Goal: Task Accomplishment & Management: Manage account settings

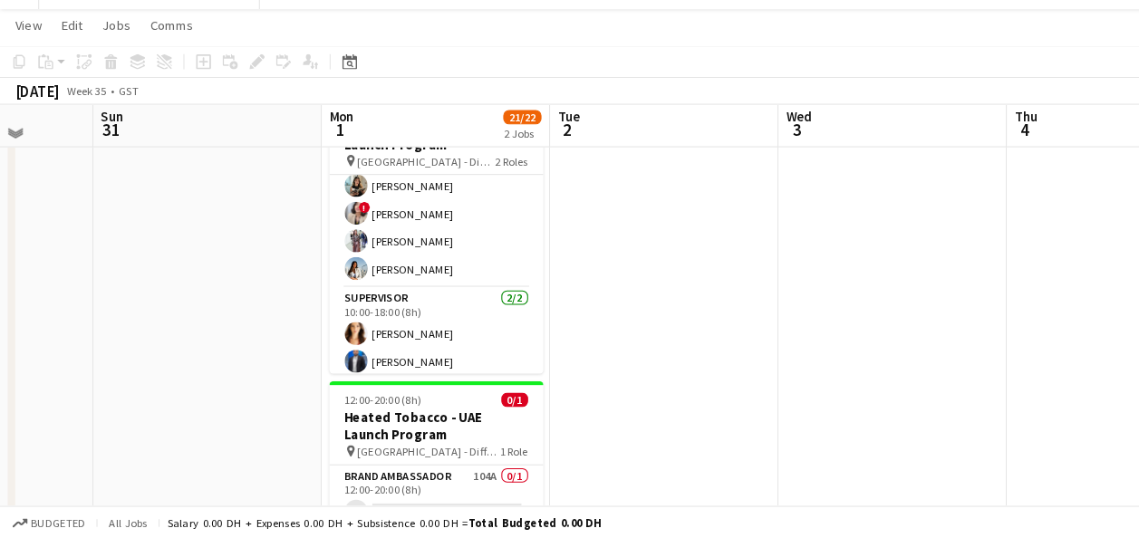
scroll to position [157, 0]
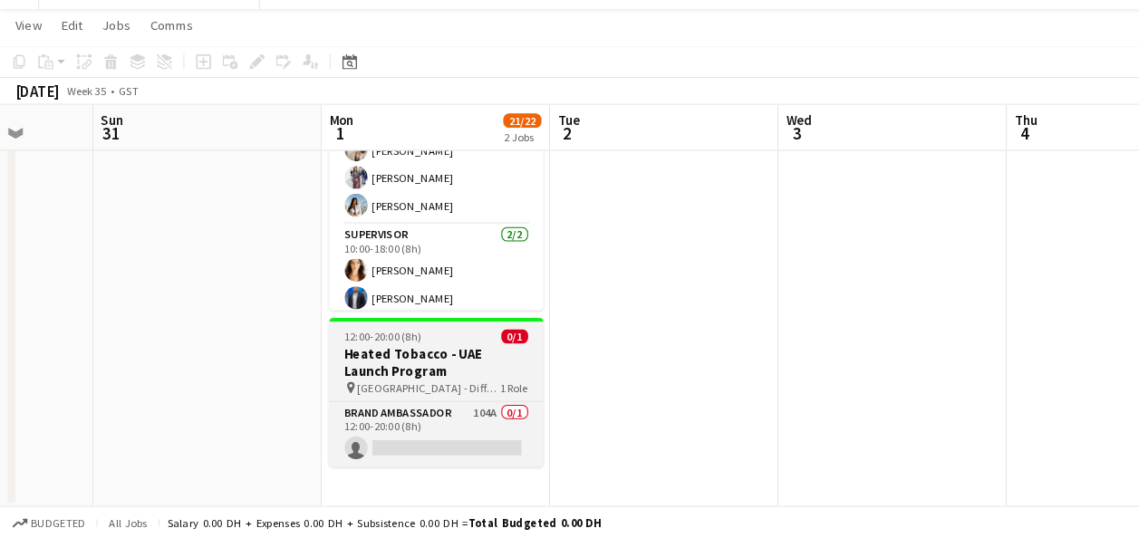
click at [384, 372] on h3 "Heated Tobacco - UAE Launch Program" at bounding box center [414, 371] width 203 height 33
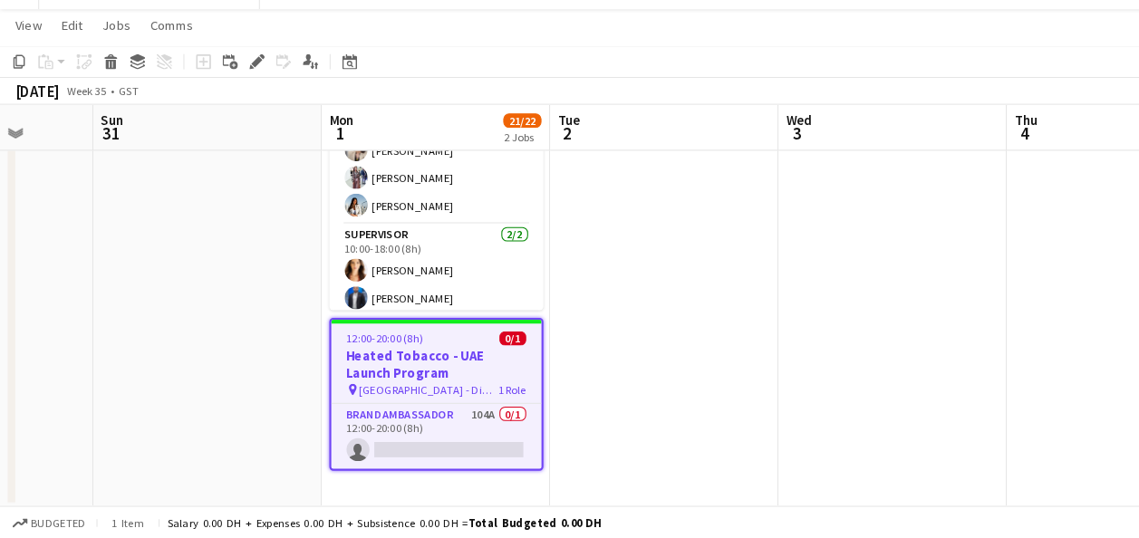
click at [356, 372] on h3 "Heated Tobacco - UAE Launch Program" at bounding box center [413, 373] width 199 height 33
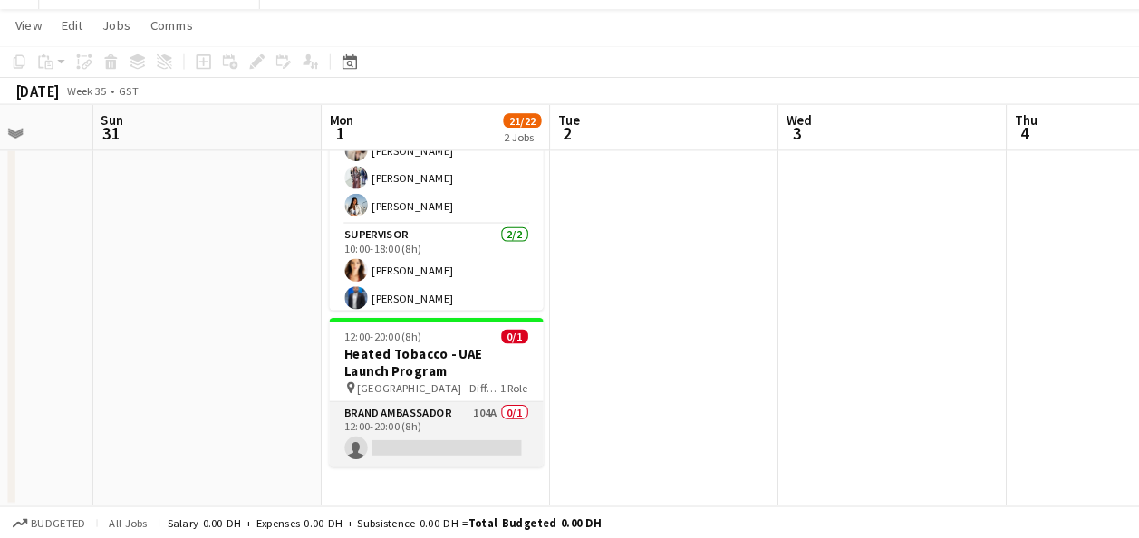
click at [344, 422] on app-card-role "Brand Ambassador 104A 0/1 12:00-20:00 (8h) single-neutral-actions" at bounding box center [414, 440] width 203 height 62
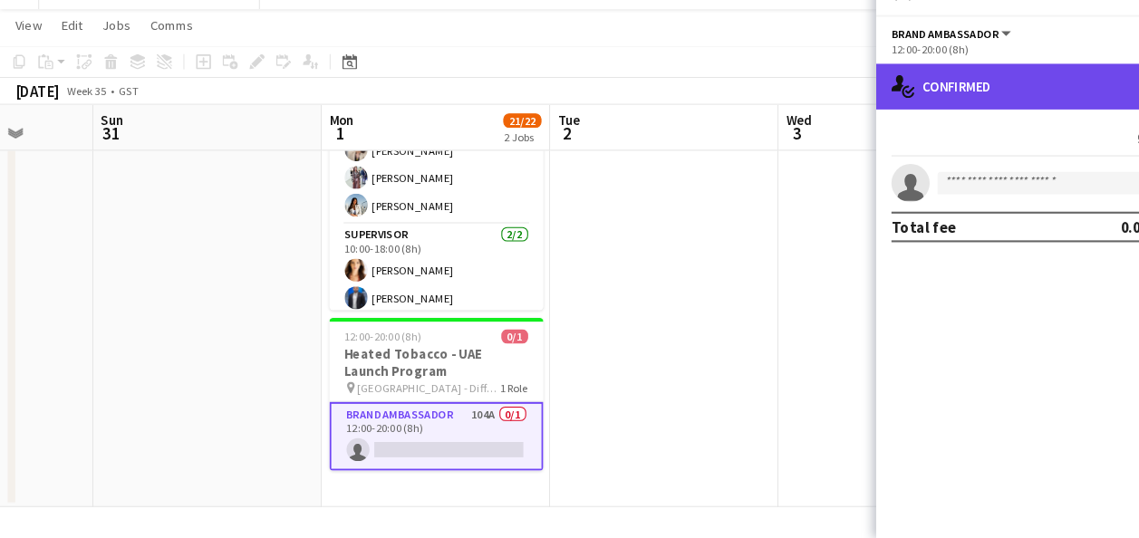
click at [969, 110] on div "single-neutral-actions-check-2 Confirmed" at bounding box center [985, 109] width 308 height 43
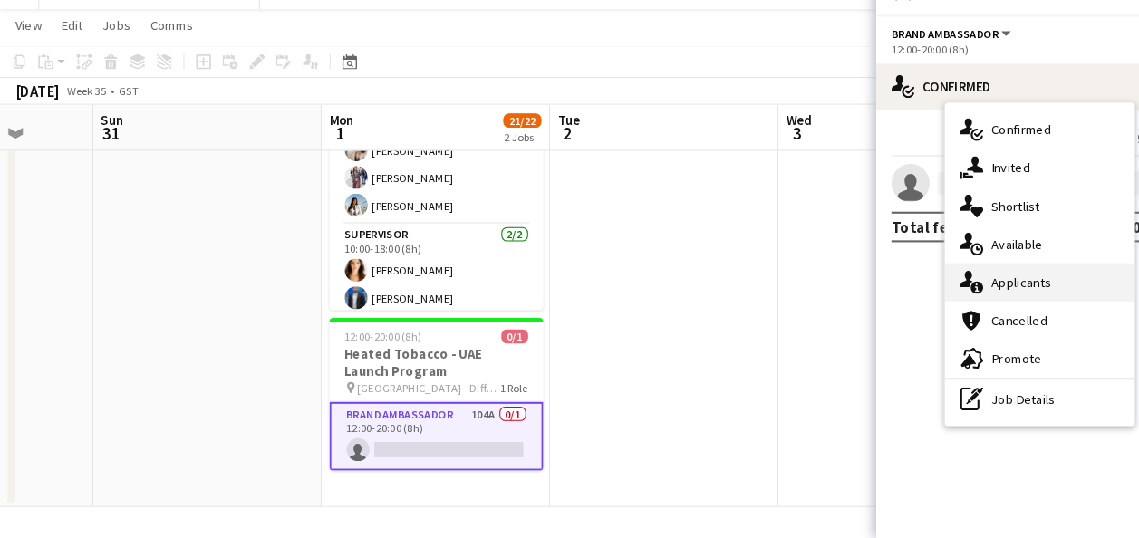
click at [969, 297] on div "single-neutral-actions-information Applicants" at bounding box center [985, 295] width 179 height 36
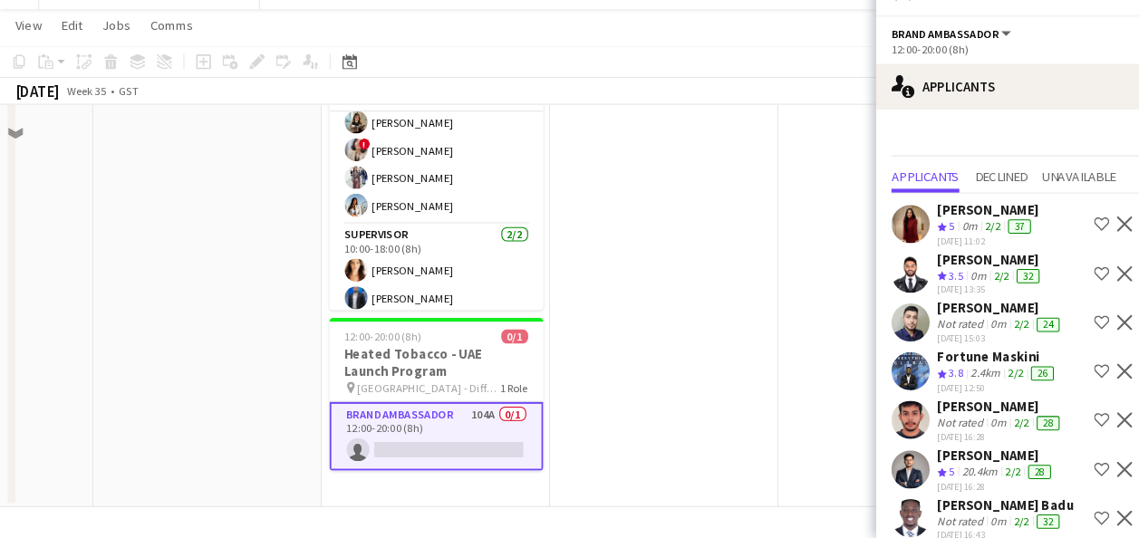
scroll to position [0, 0]
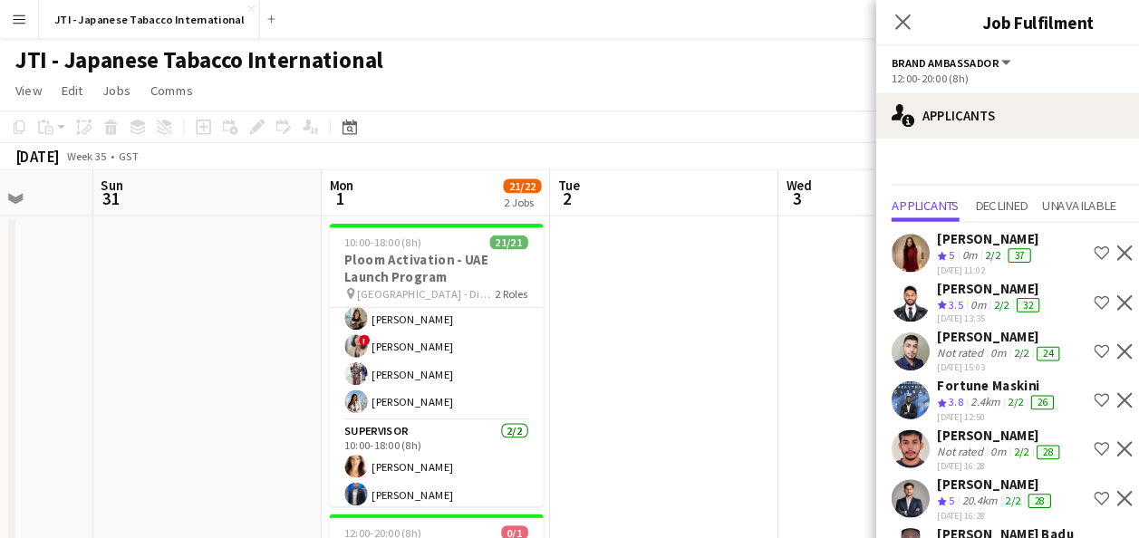
click at [921, 328] on div "Not rated" at bounding box center [912, 335] width 47 height 14
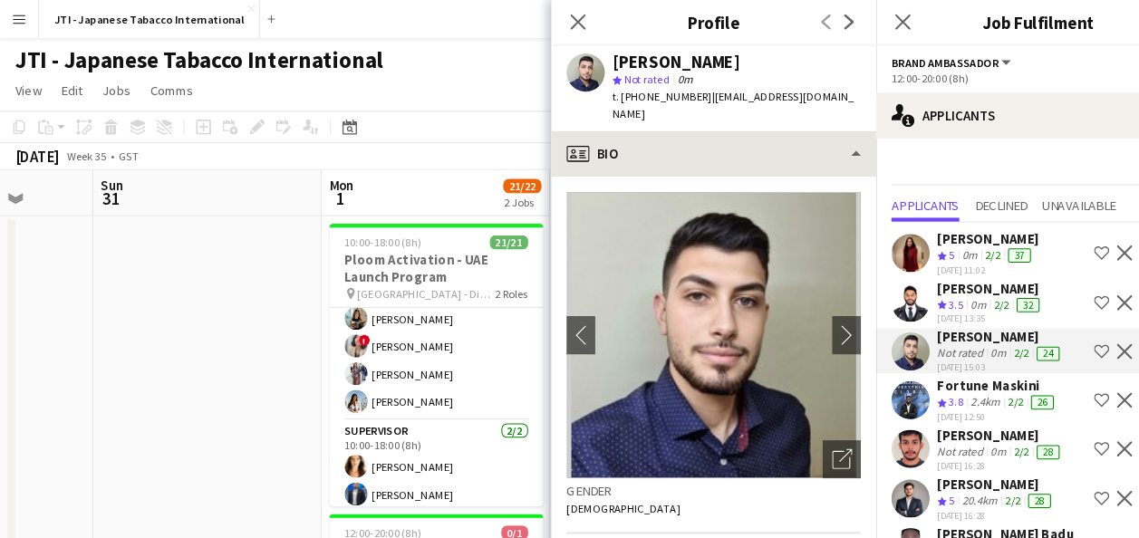
scroll to position [157, 0]
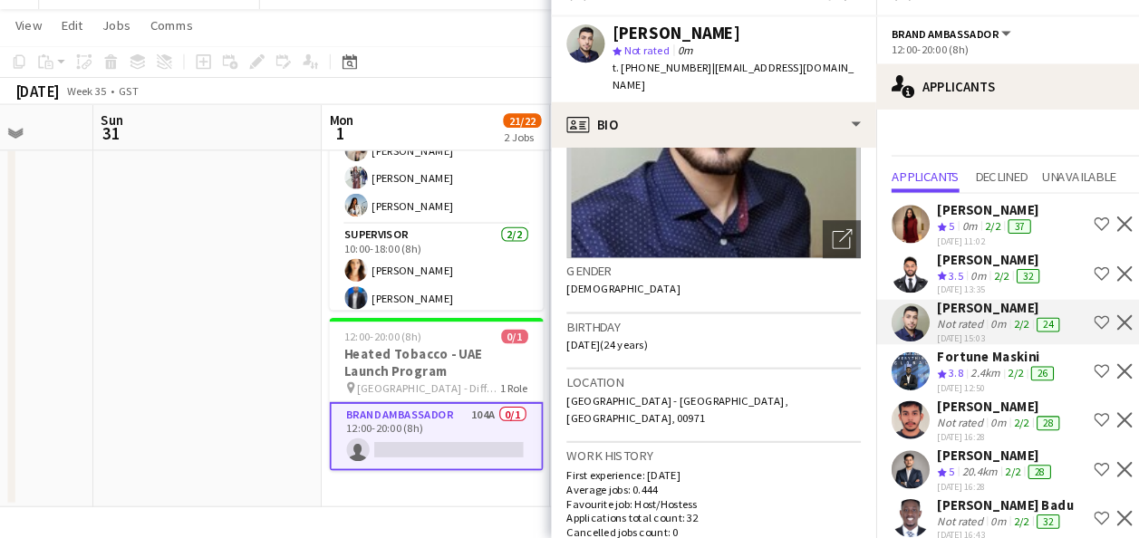
click at [633, 413] on div "Location [GEOGRAPHIC_DATA] - [GEOGRAPHIC_DATA], [GEOGRAPHIC_DATA], 00971" at bounding box center [676, 413] width 279 height 70
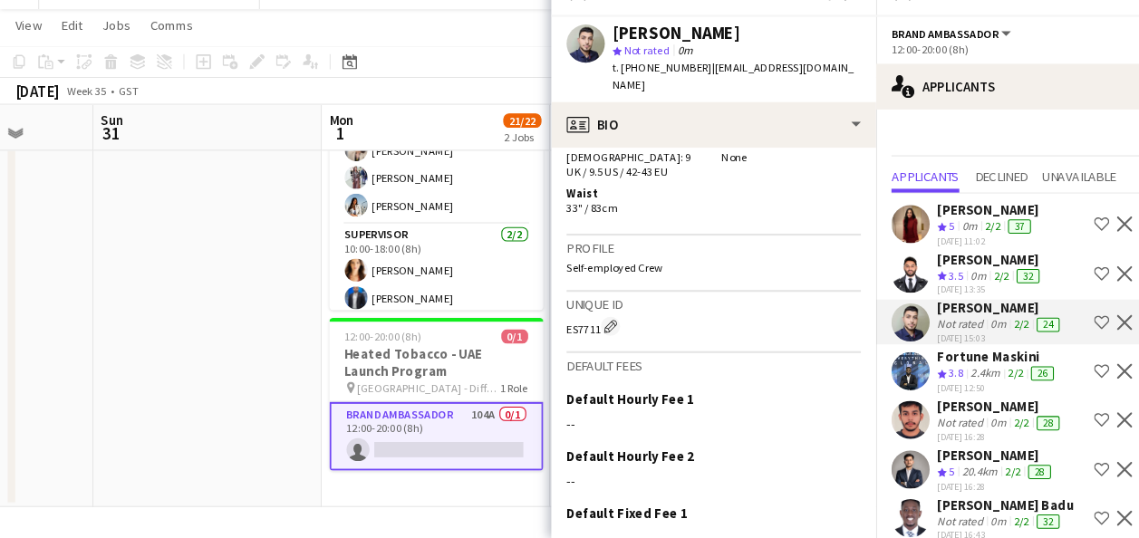
scroll to position [1379, 0]
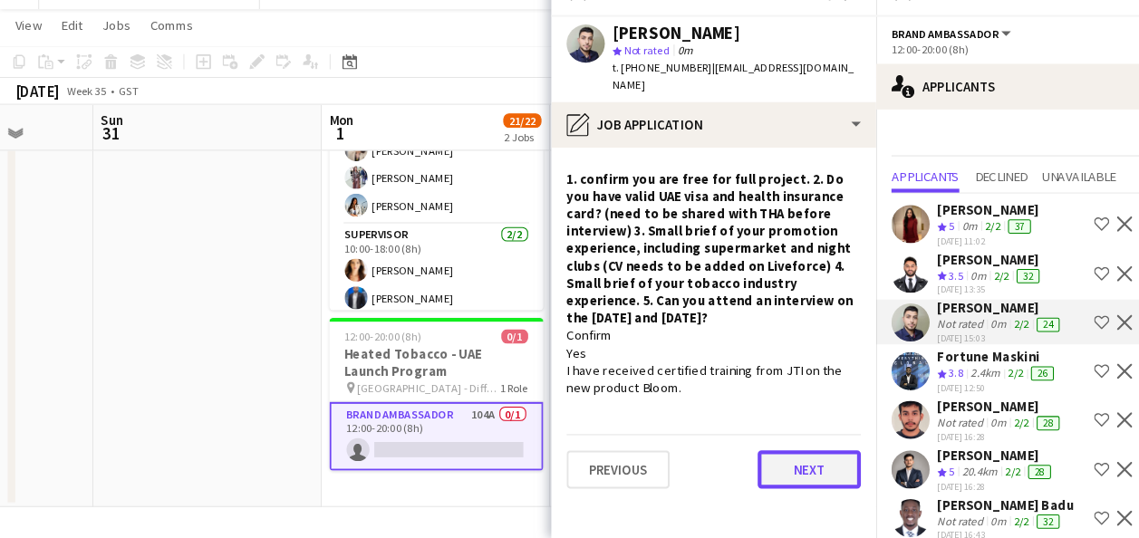
click at [755, 455] on button "Next" at bounding box center [768, 473] width 98 height 36
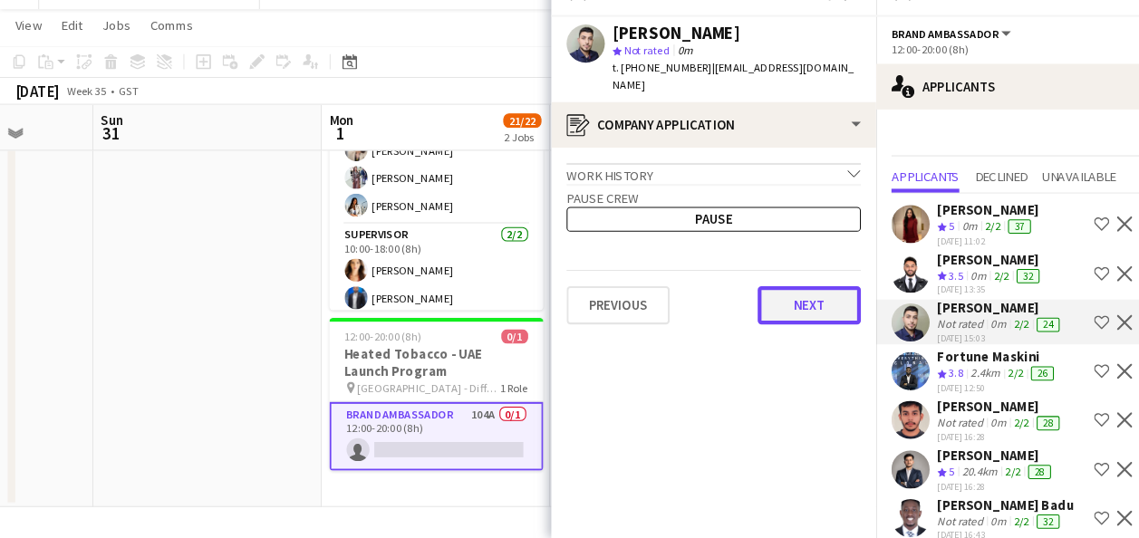
click at [779, 299] on button "Next" at bounding box center [768, 317] width 98 height 36
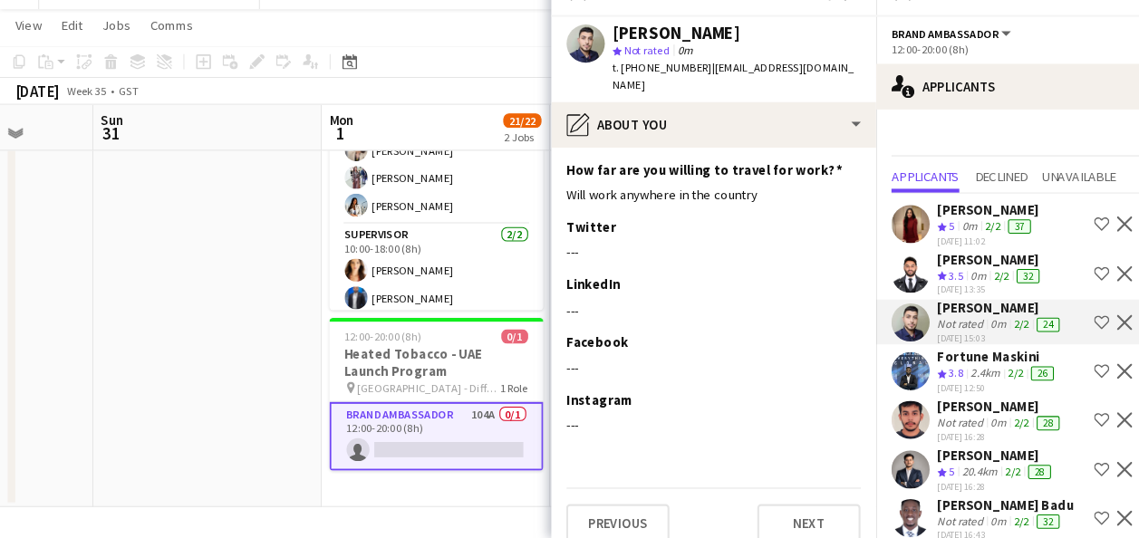
scroll to position [255, 0]
click at [742, 505] on button "Next" at bounding box center [768, 523] width 98 height 36
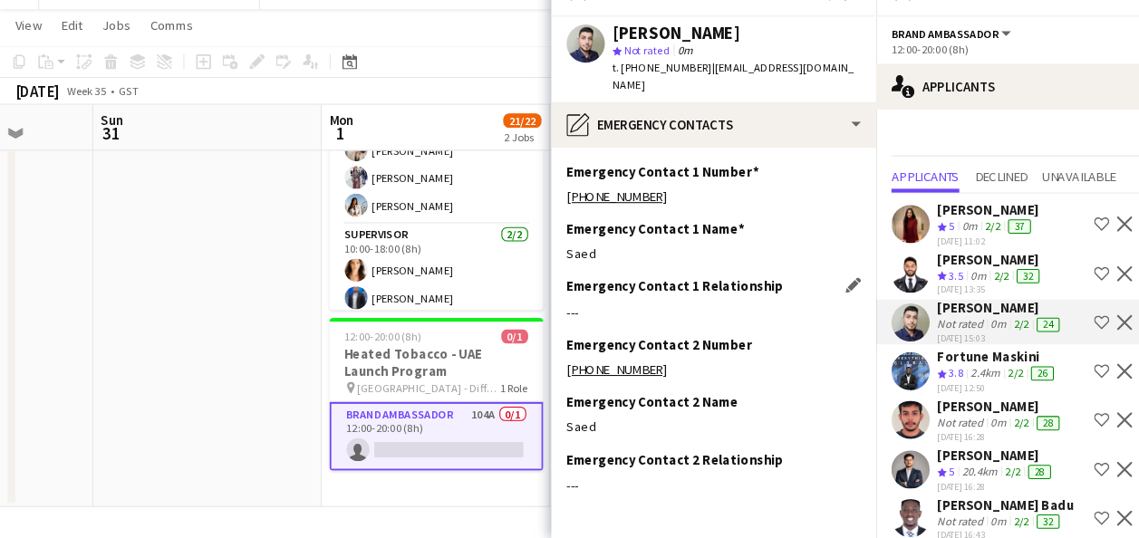
scroll to position [57, 0]
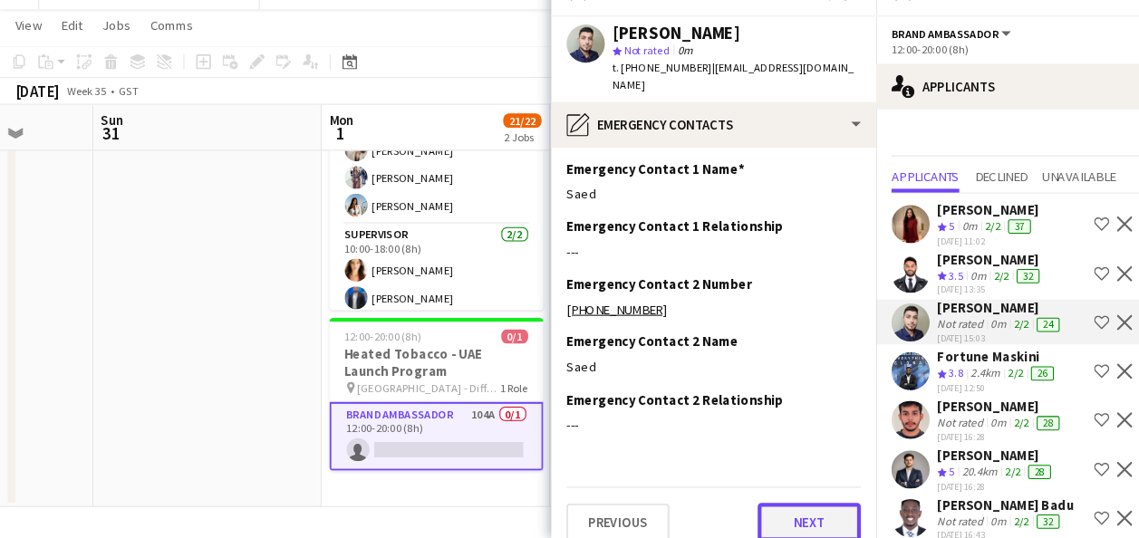
click at [729, 505] on button "Next" at bounding box center [768, 523] width 98 height 36
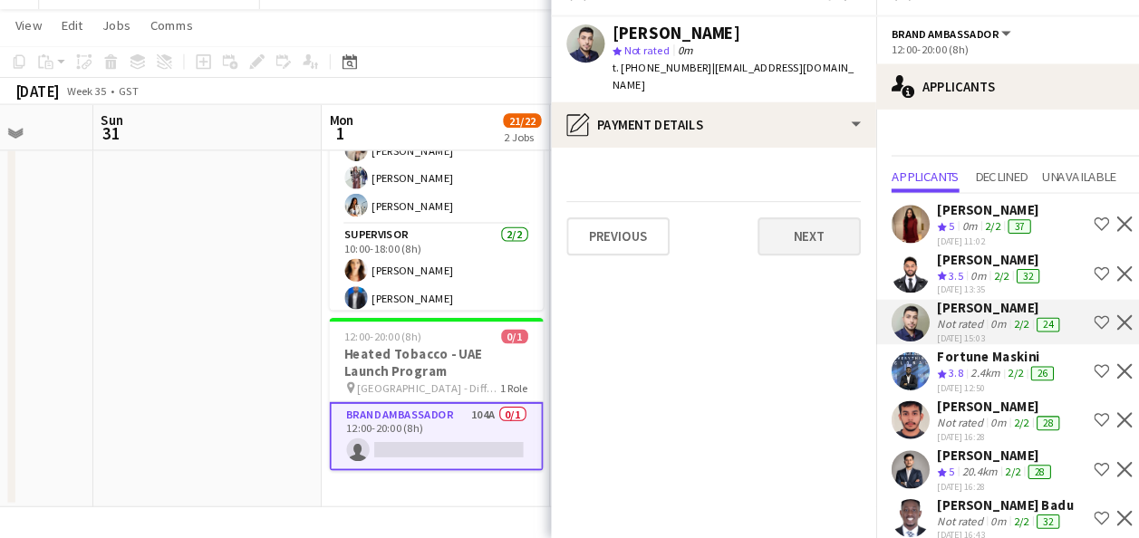
scroll to position [0, 0]
click at [747, 234] on button "Next" at bounding box center [768, 252] width 98 height 36
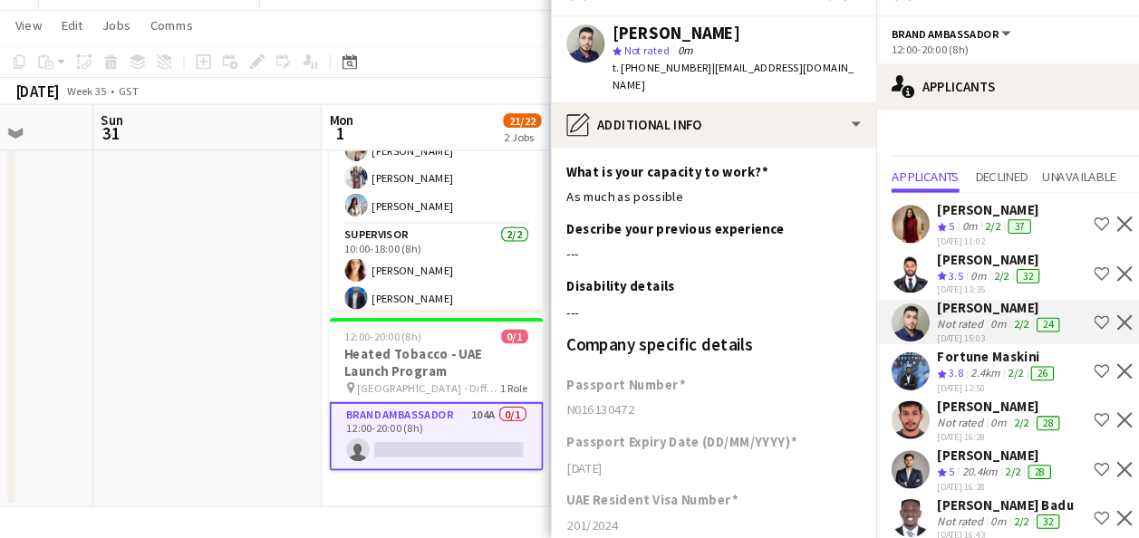
scroll to position [259, 0]
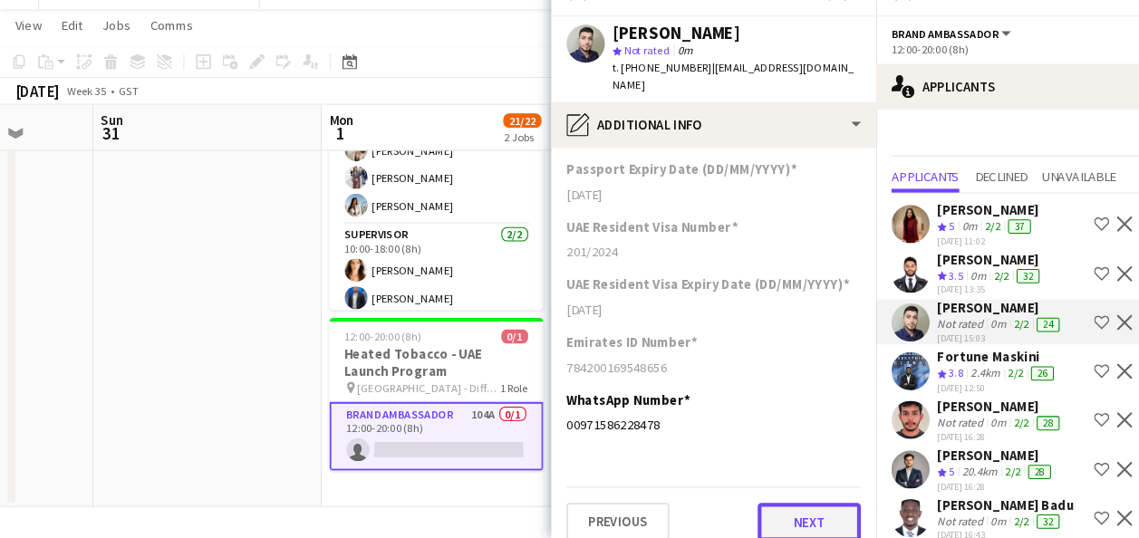
click at [743, 505] on button "Next" at bounding box center [768, 523] width 98 height 36
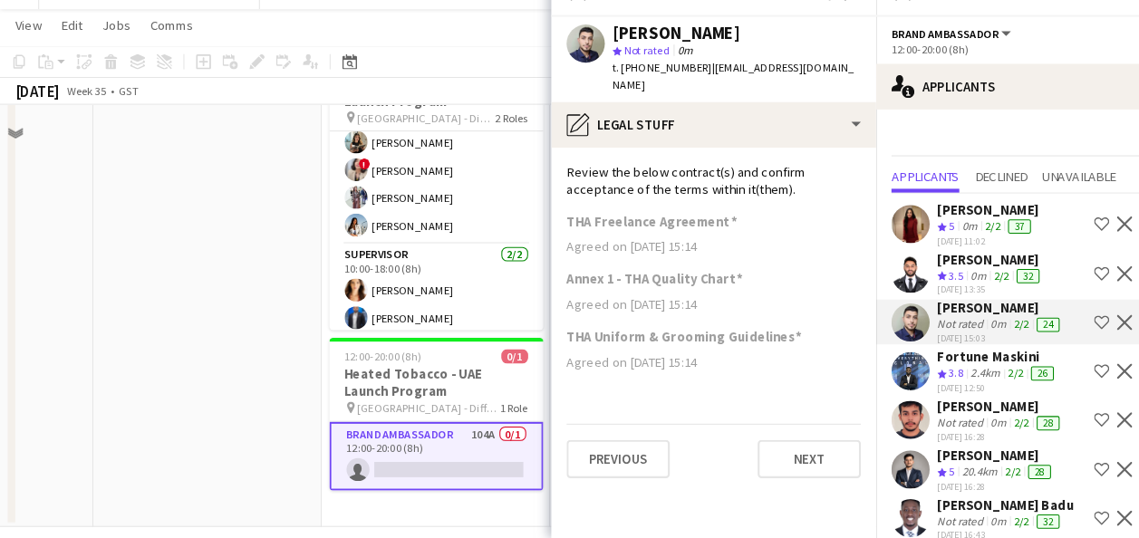
scroll to position [140, 0]
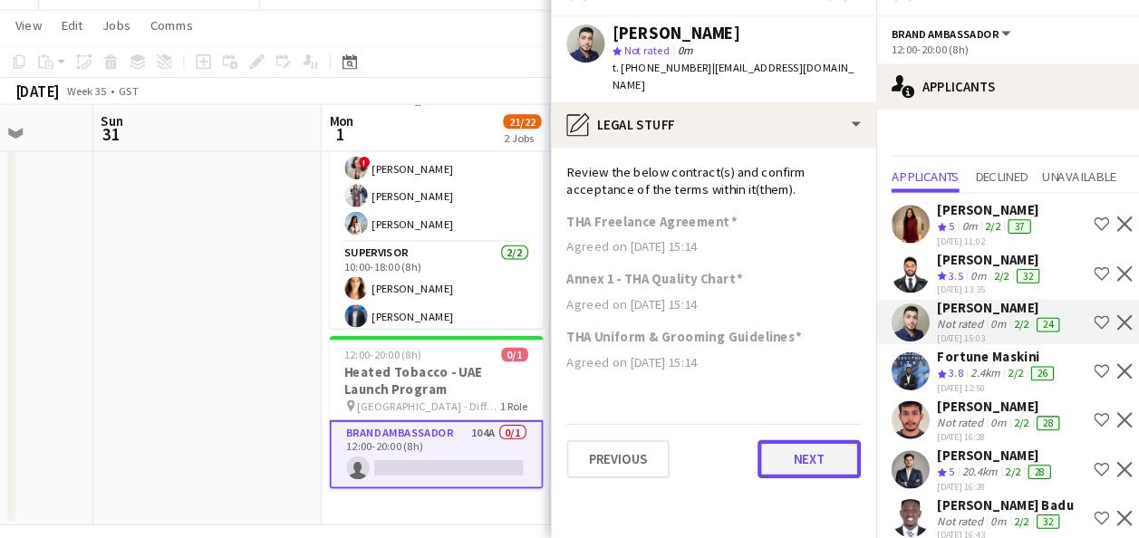
click at [766, 445] on button "Next" at bounding box center [768, 463] width 98 height 36
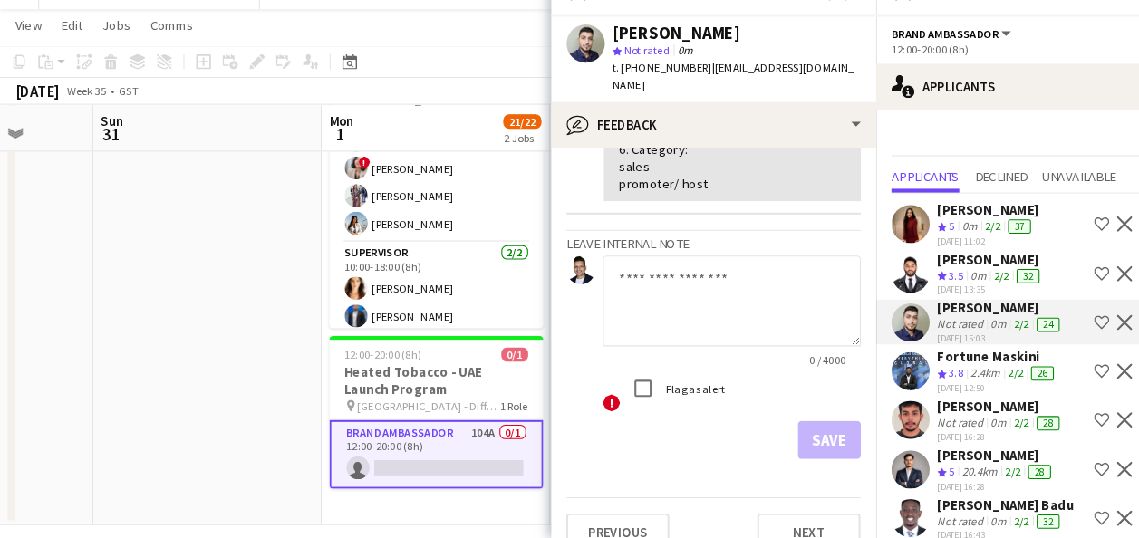
scroll to position [420, 0]
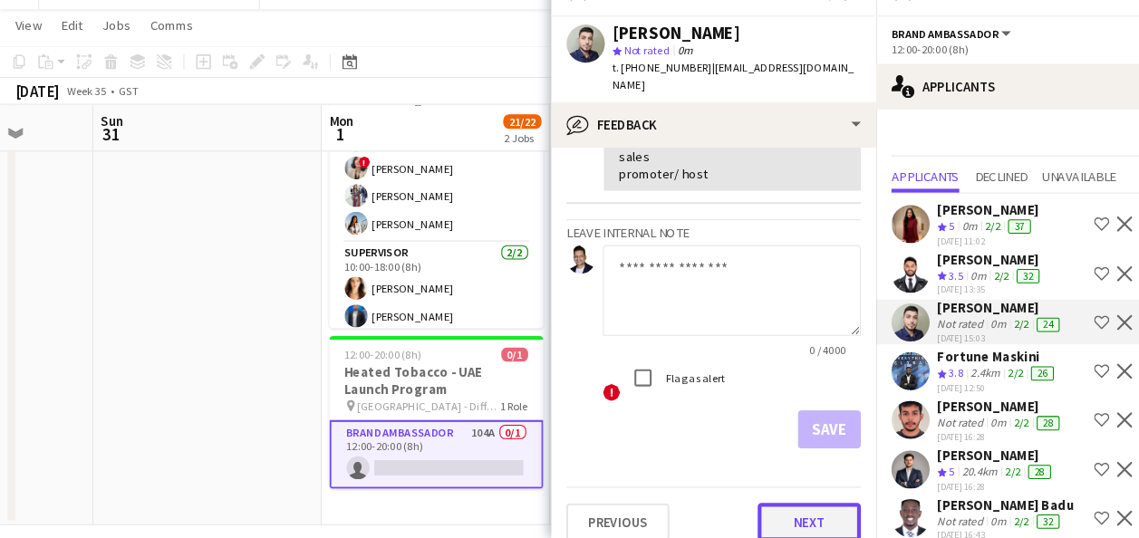
click at [745, 506] on button "Next" at bounding box center [768, 523] width 98 height 36
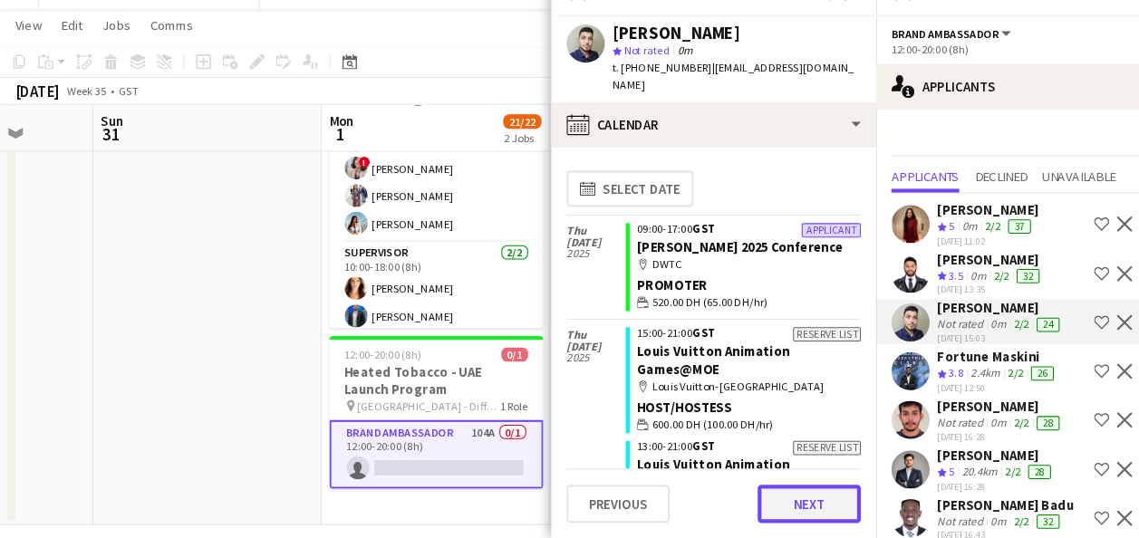
click at [762, 501] on button "Next" at bounding box center [768, 506] width 98 height 36
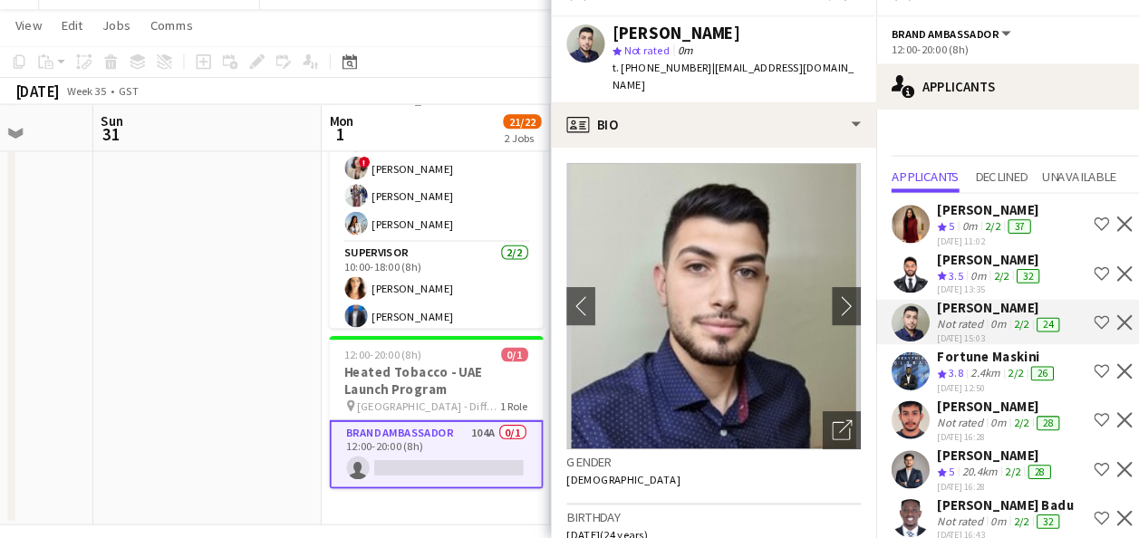
scroll to position [14, 0]
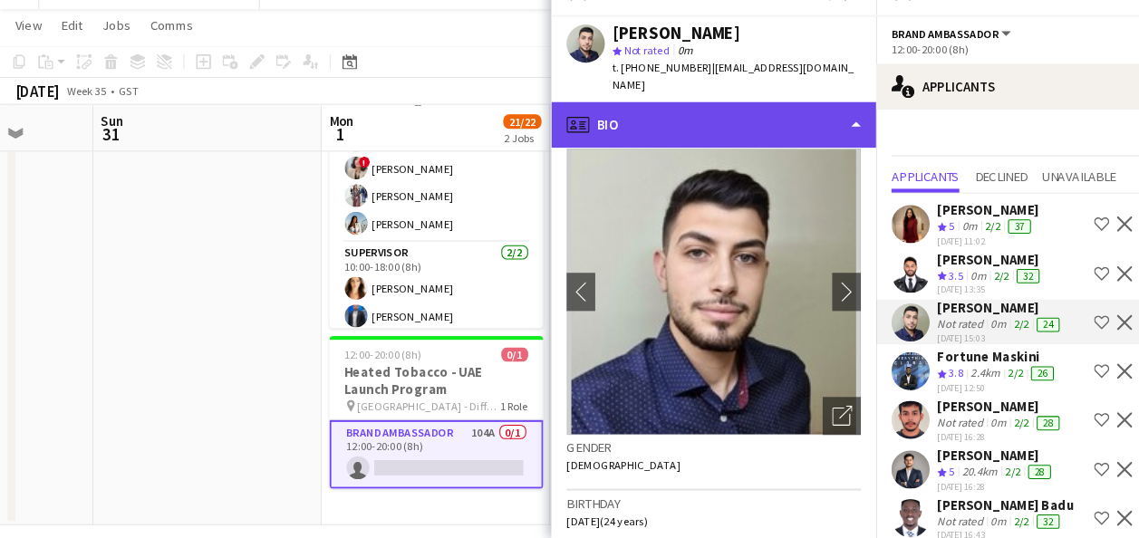
click at [786, 132] on div "profile Bio" at bounding box center [677, 145] width 308 height 43
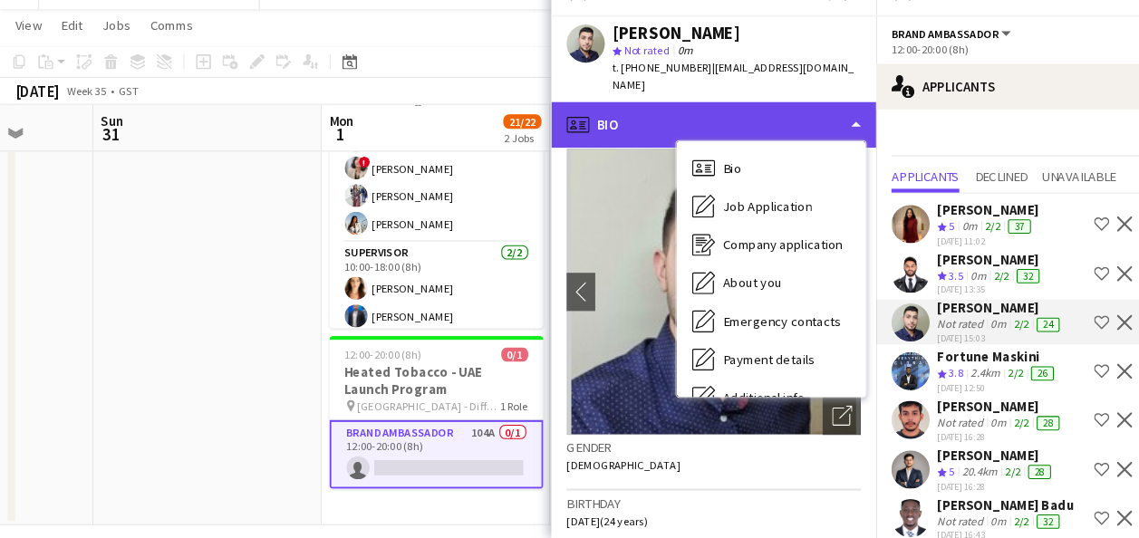
click at [786, 132] on div "profile Bio" at bounding box center [677, 145] width 308 height 43
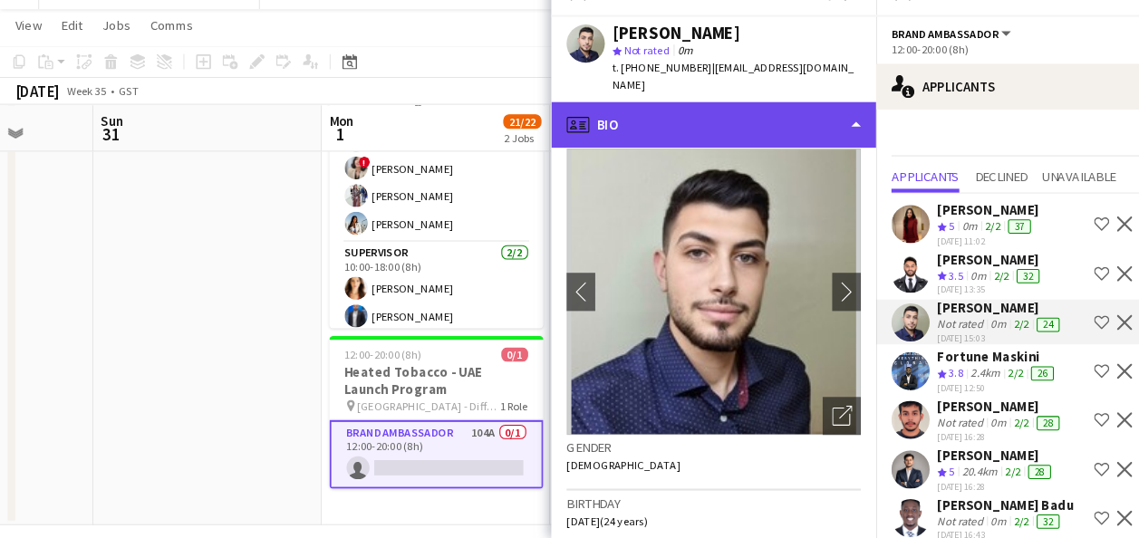
click at [786, 132] on div "profile Bio" at bounding box center [677, 145] width 308 height 43
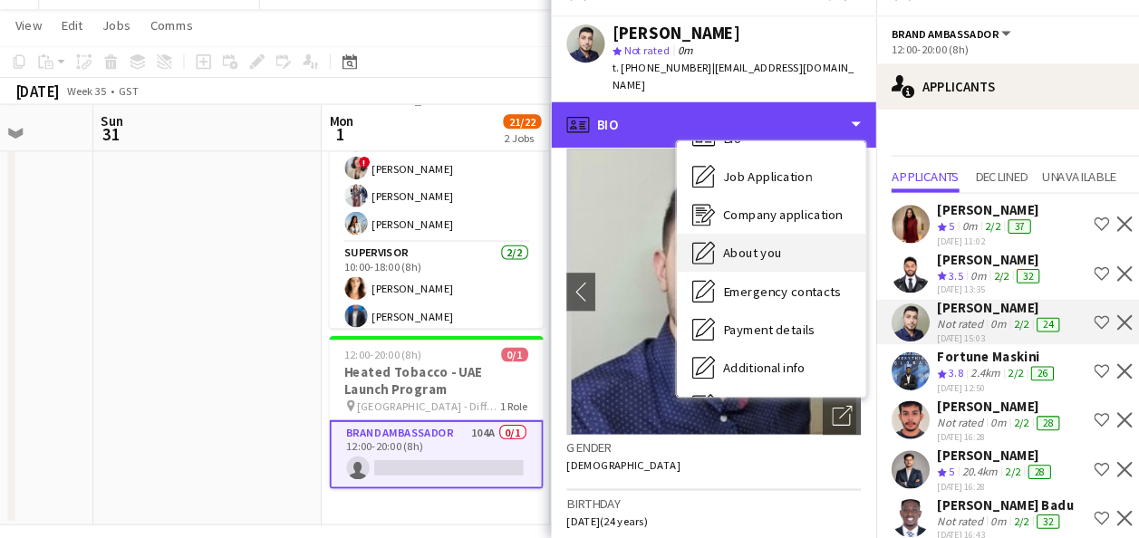
scroll to position [0, 0]
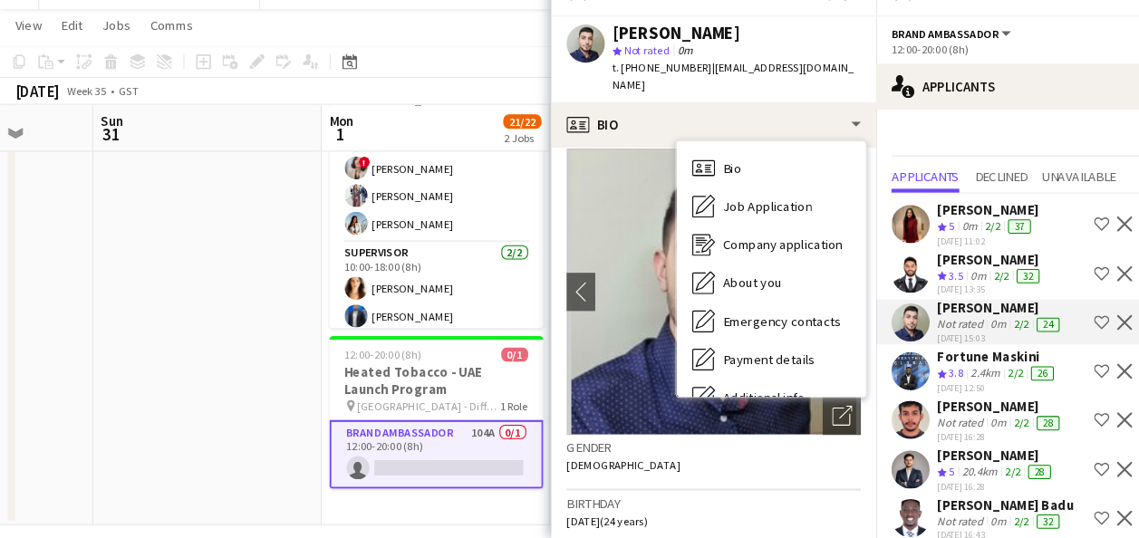
click at [709, 456] on div "Gender [DEMOGRAPHIC_DATA]" at bounding box center [676, 466] width 279 height 53
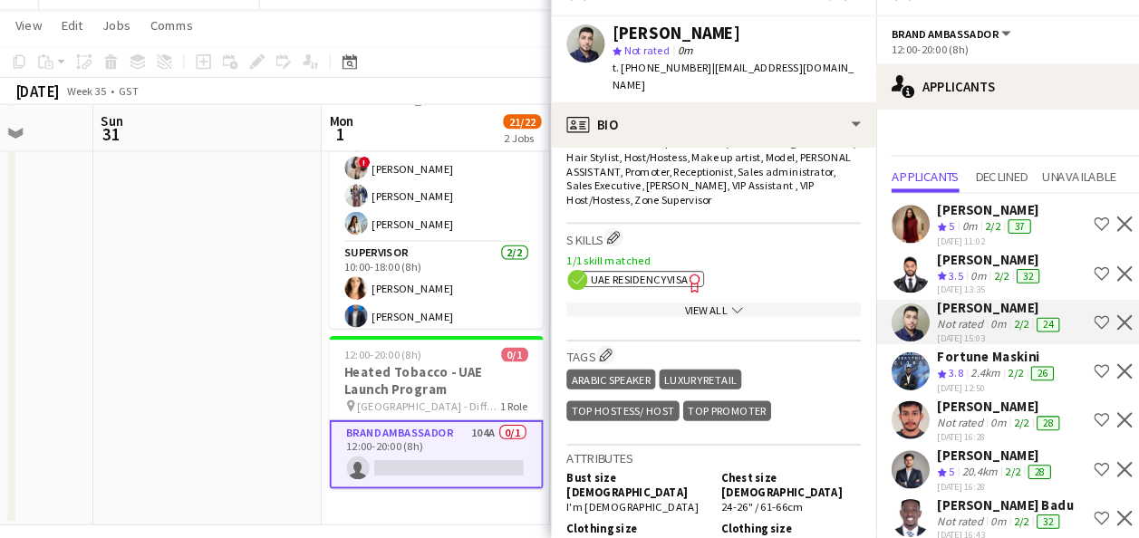
scroll to position [662, 0]
click at [642, 285] on span "UAE Residency Visa" at bounding box center [606, 292] width 92 height 14
